Goal: Book appointment/travel/reservation

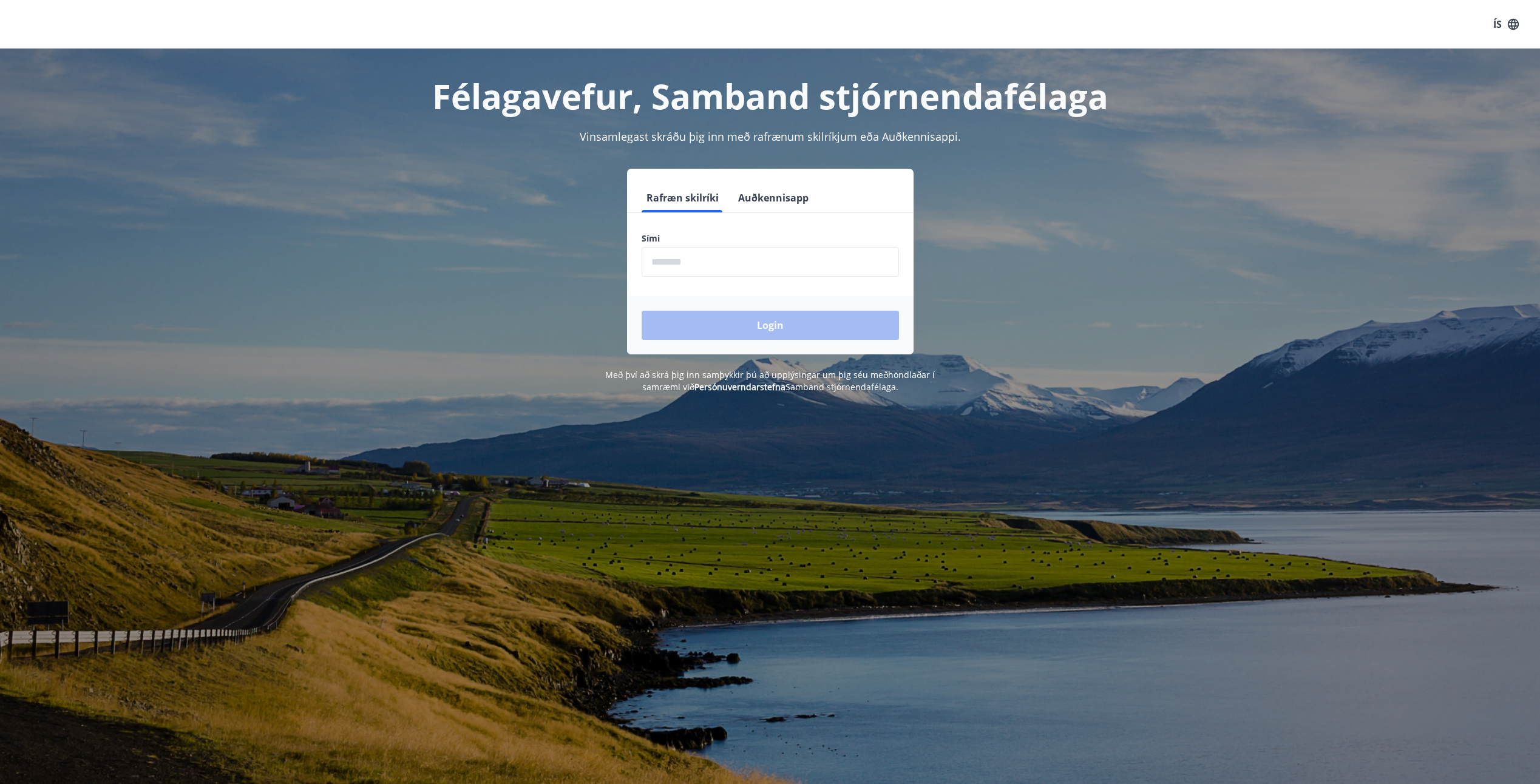
click at [655, 261] on input "phone" at bounding box center [770, 262] width 257 height 30
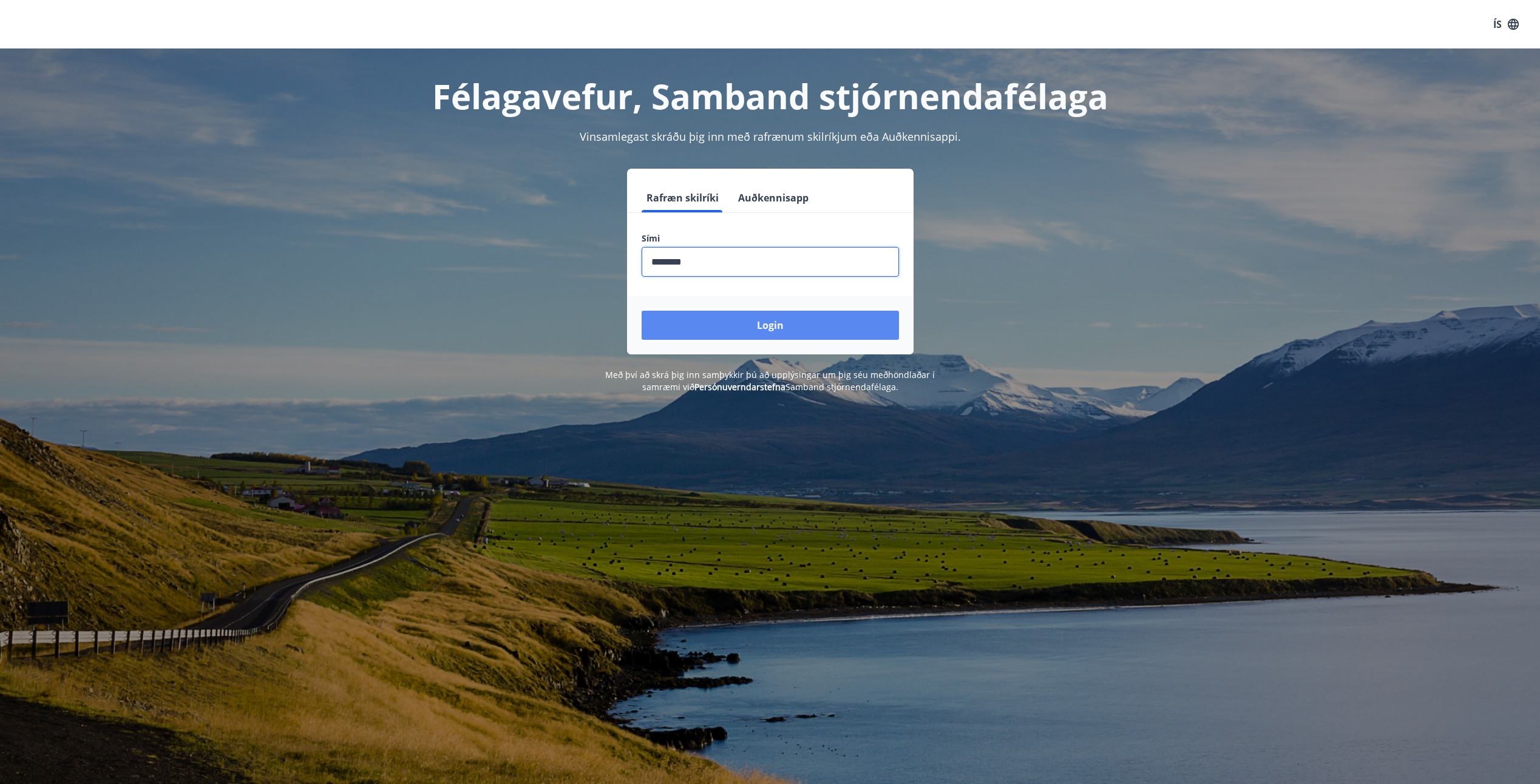
type input "********"
click at [642, 311] on button "Login" at bounding box center [770, 325] width 257 height 29
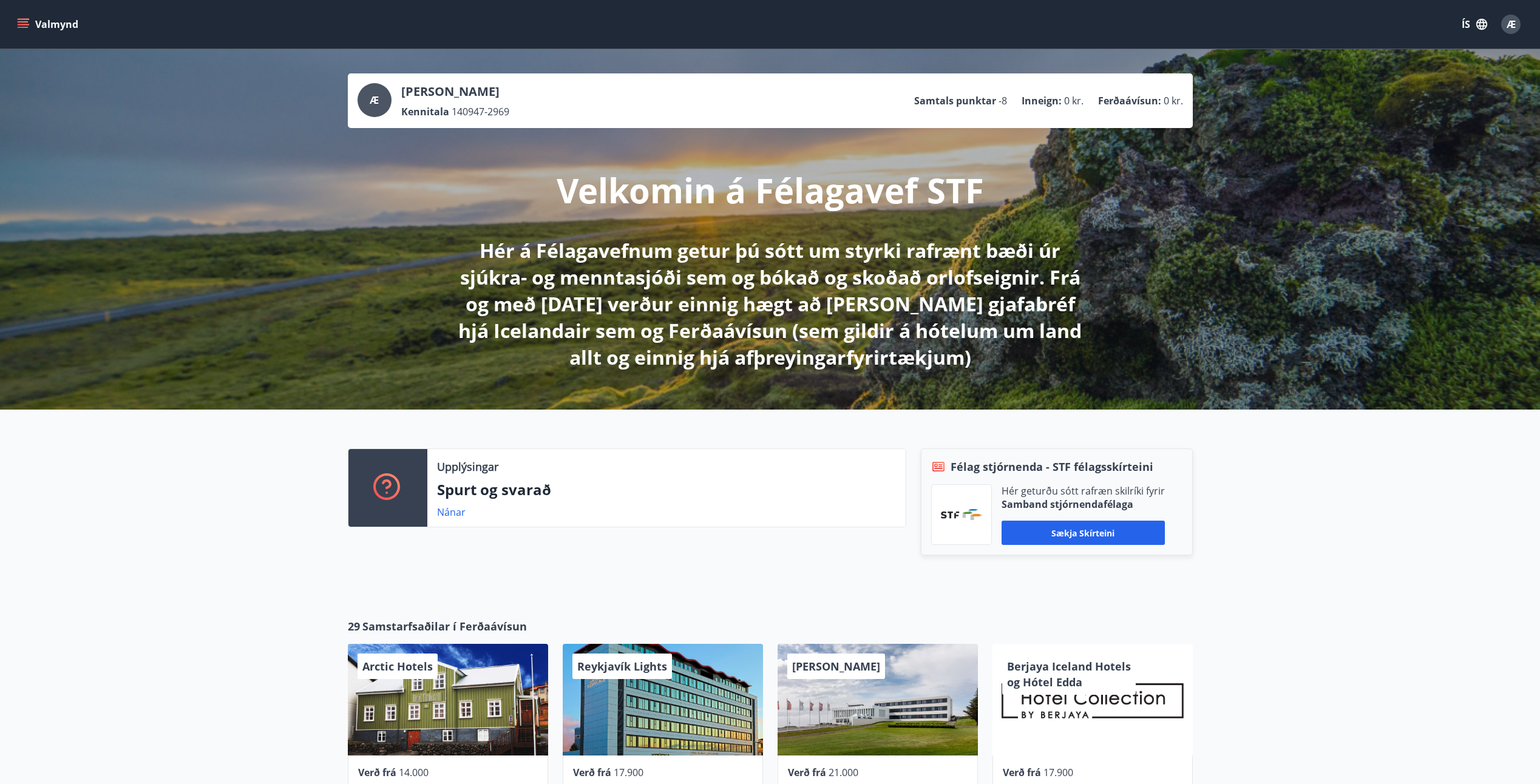
click at [39, 25] on button "Valmynd" at bounding box center [49, 24] width 69 height 22
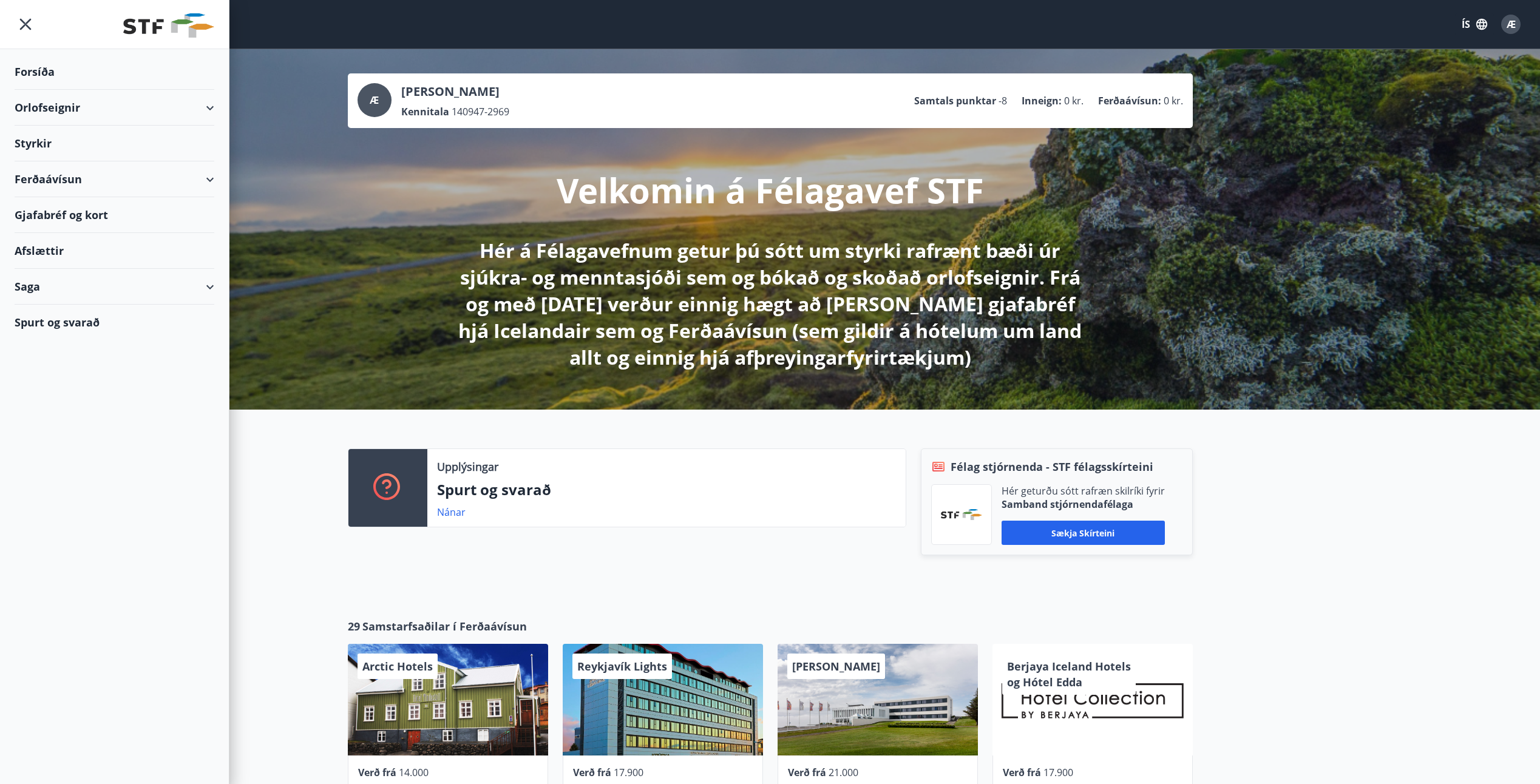
click at [51, 106] on div "Orlofseignir" at bounding box center [114, 108] width 200 height 36
click at [51, 163] on div "Bókunardagatal" at bounding box center [114, 163] width 181 height 25
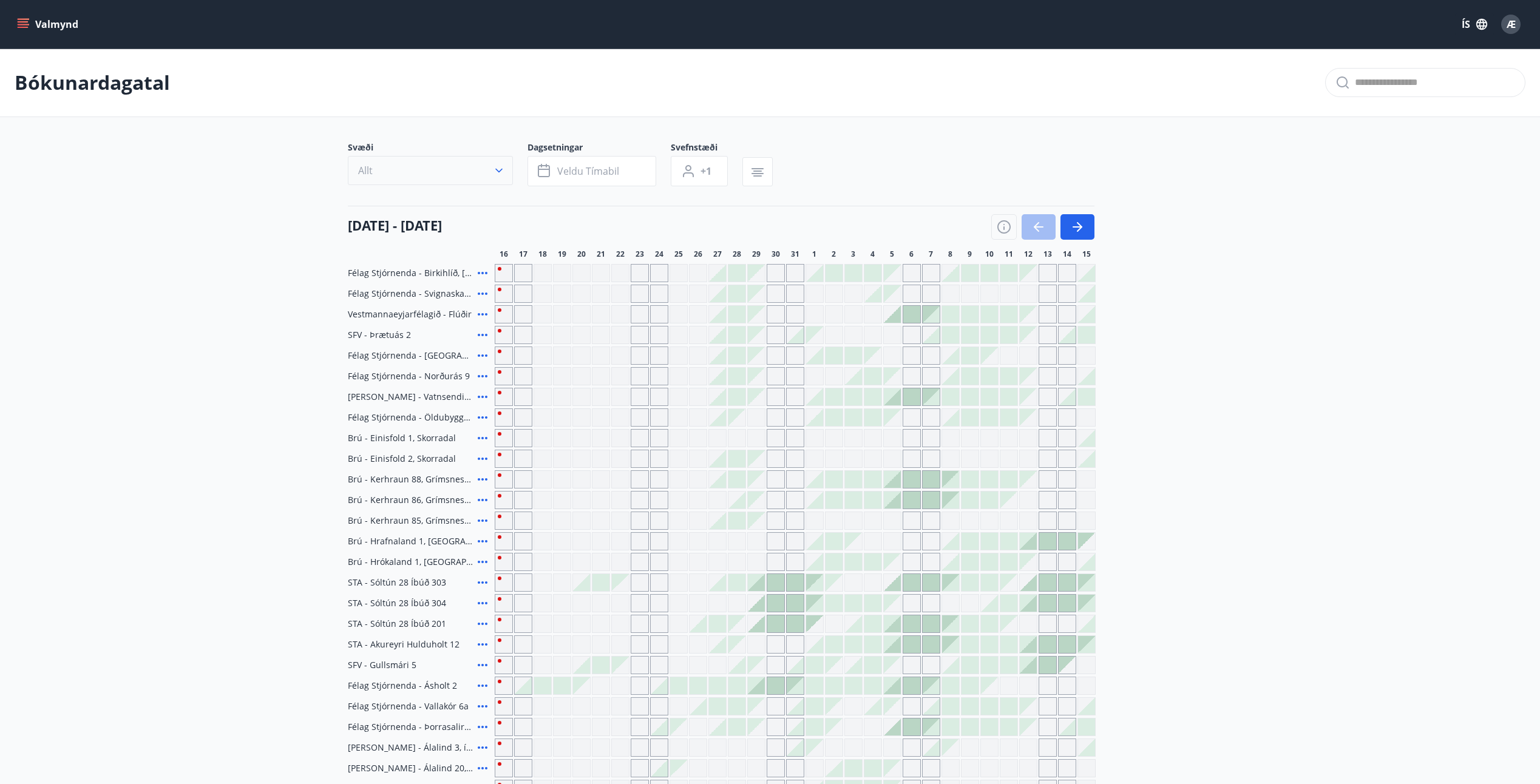
click at [501, 174] on icon "button" at bounding box center [499, 171] width 12 height 12
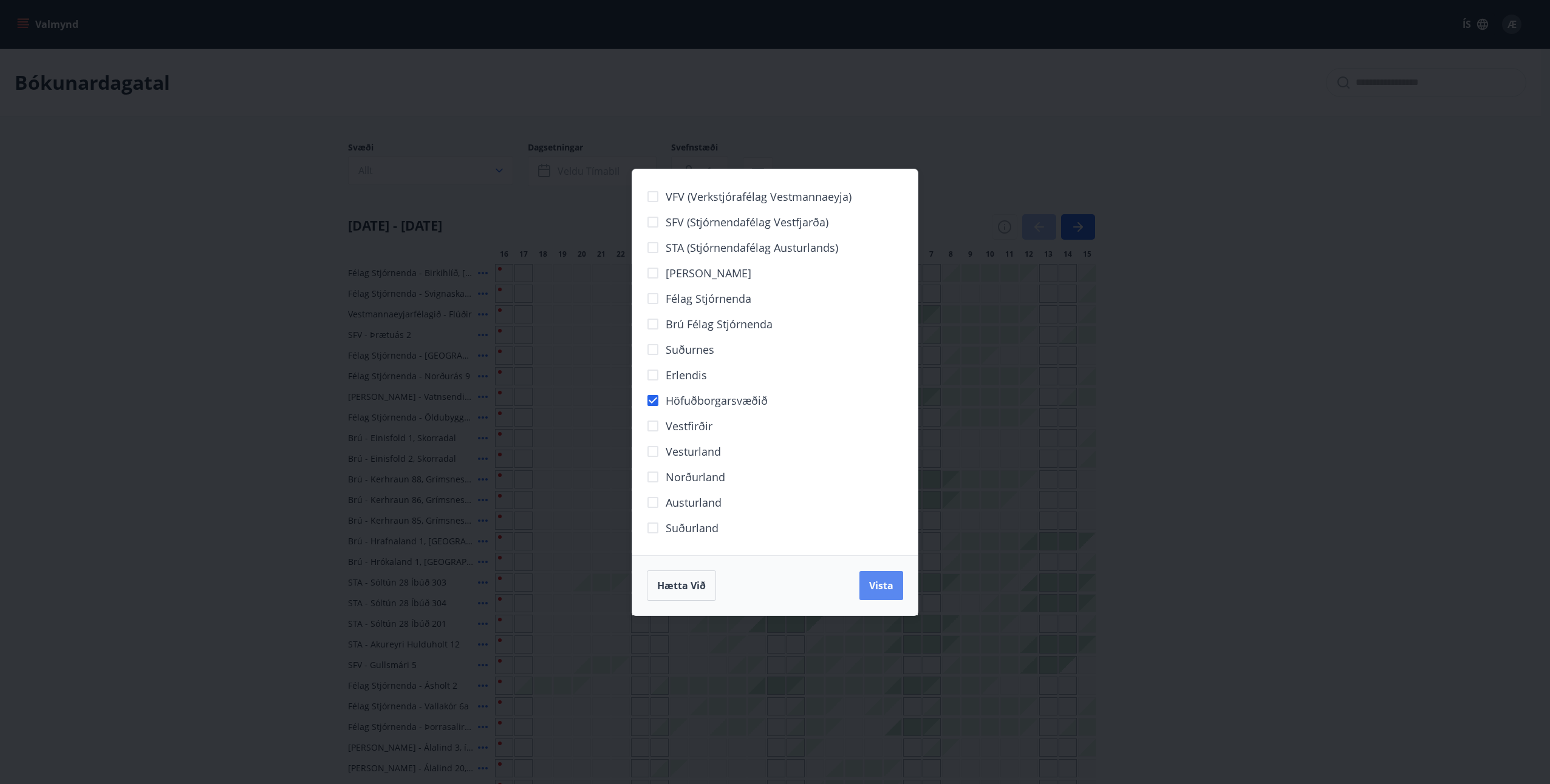
click at [888, 587] on span "Vista" at bounding box center [880, 586] width 24 height 13
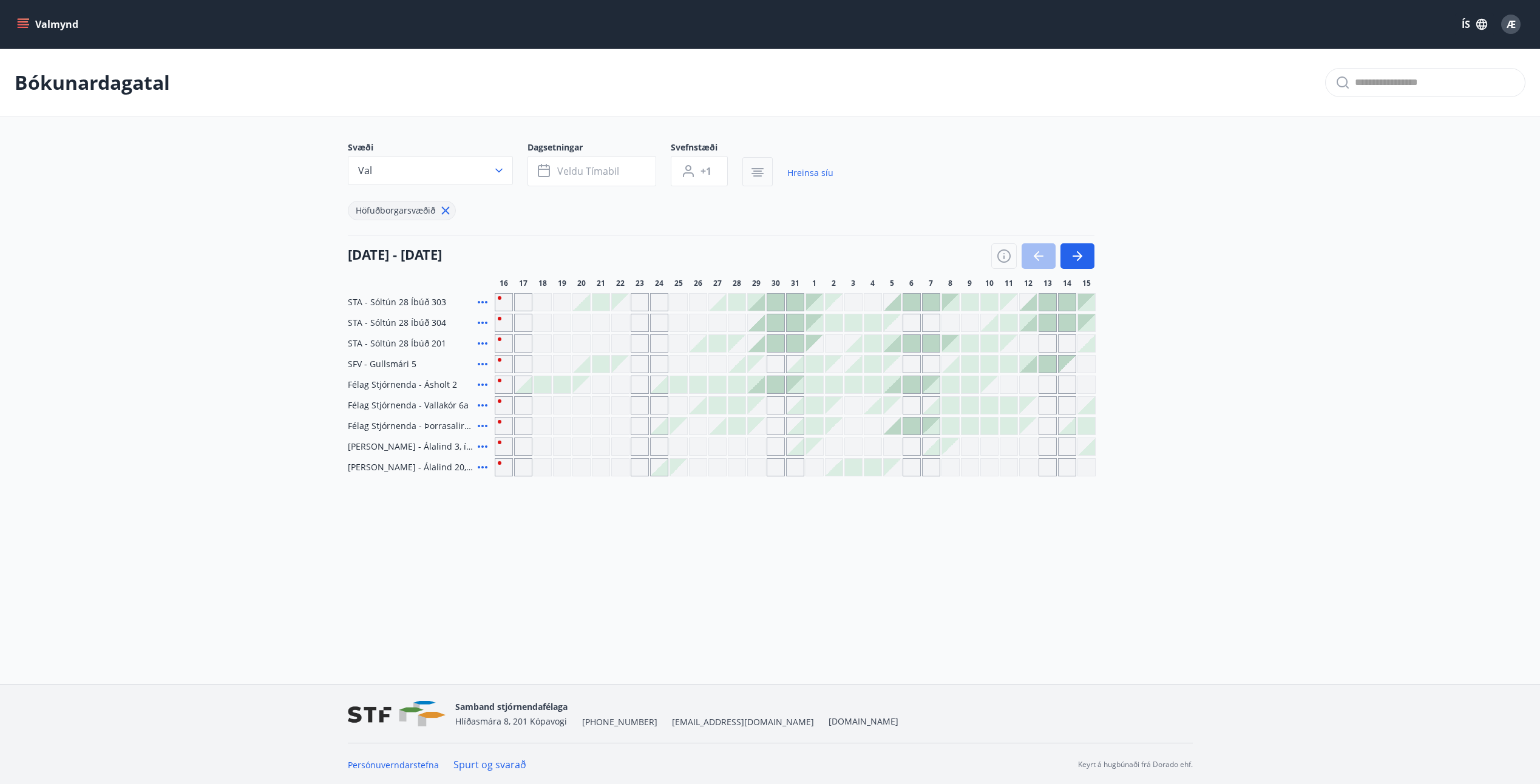
click at [762, 170] on icon "button" at bounding box center [757, 172] width 14 height 14
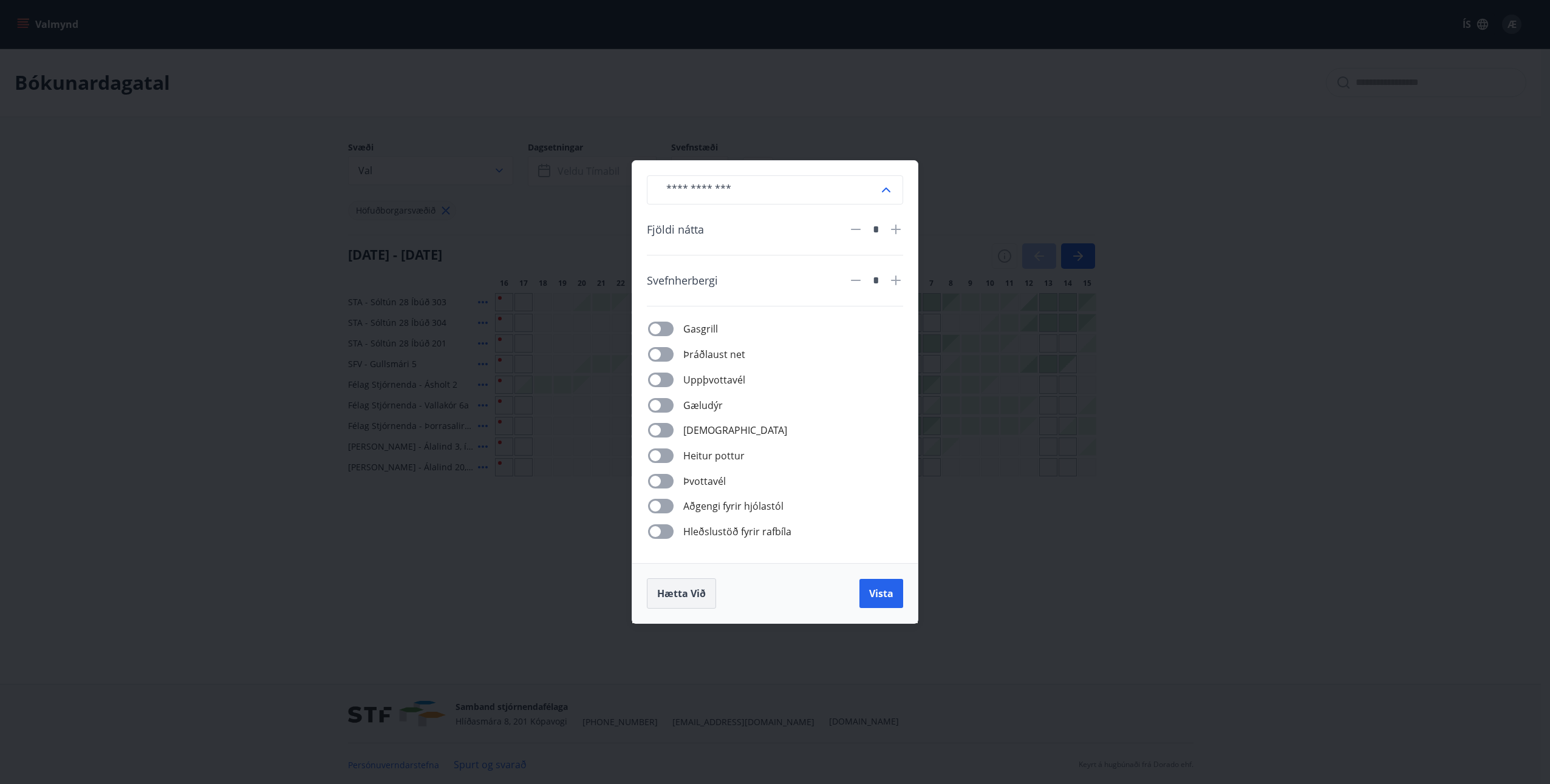
click at [687, 593] on span "Hætta við" at bounding box center [681, 593] width 49 height 13
